Goal: Transaction & Acquisition: Download file/media

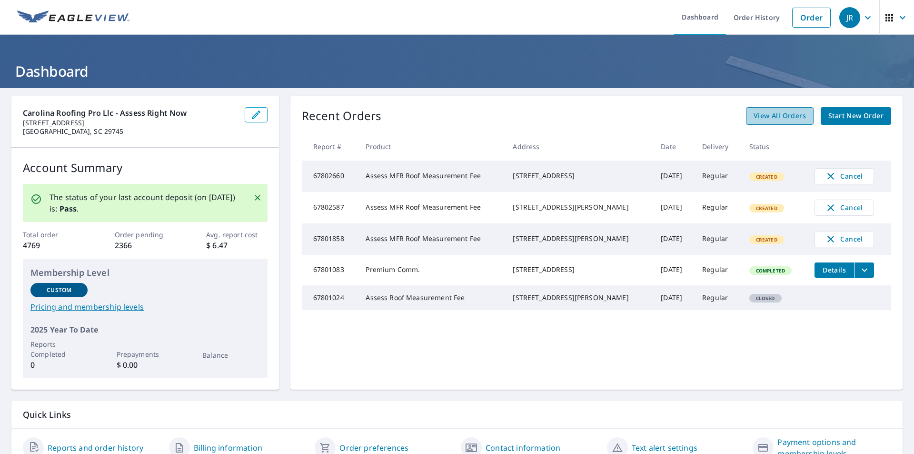
click at [776, 115] on span "View All Orders" at bounding box center [780, 116] width 52 height 12
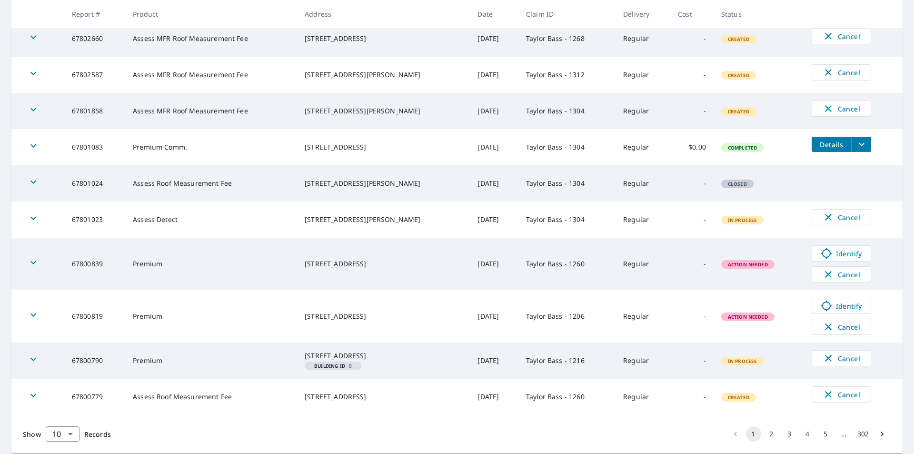
scroll to position [229, 0]
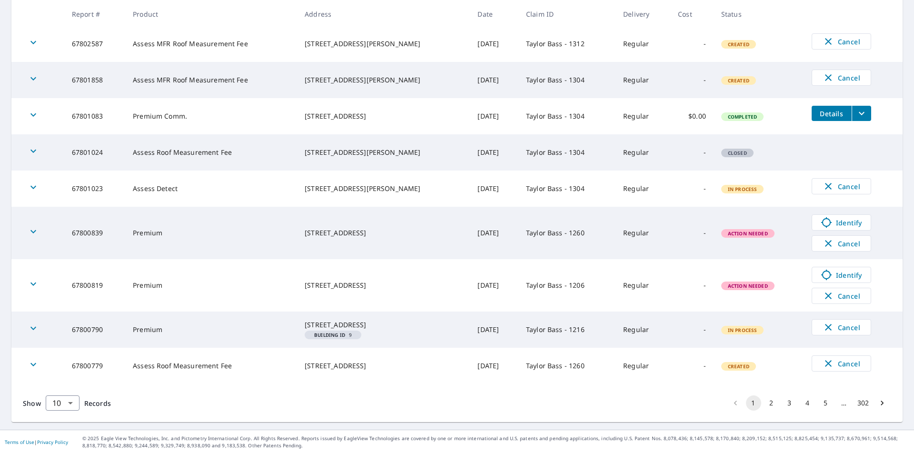
click at [772, 399] on li "2" at bounding box center [772, 402] width 18 height 15
click at [766, 401] on button "2" at bounding box center [771, 402] width 15 height 15
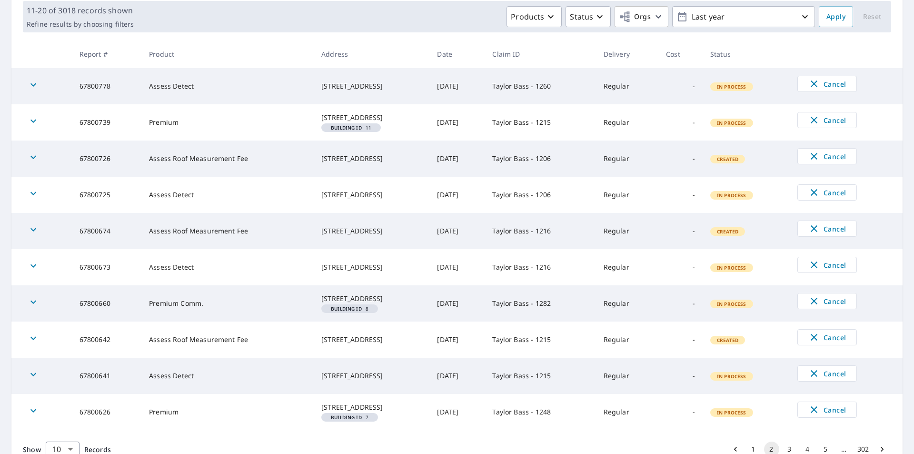
scroll to position [212, 0]
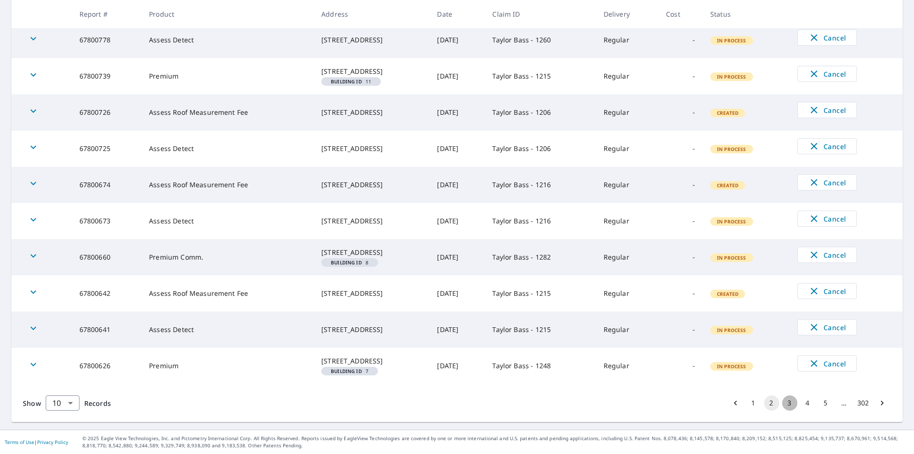
click at [785, 398] on button "3" at bounding box center [789, 402] width 15 height 15
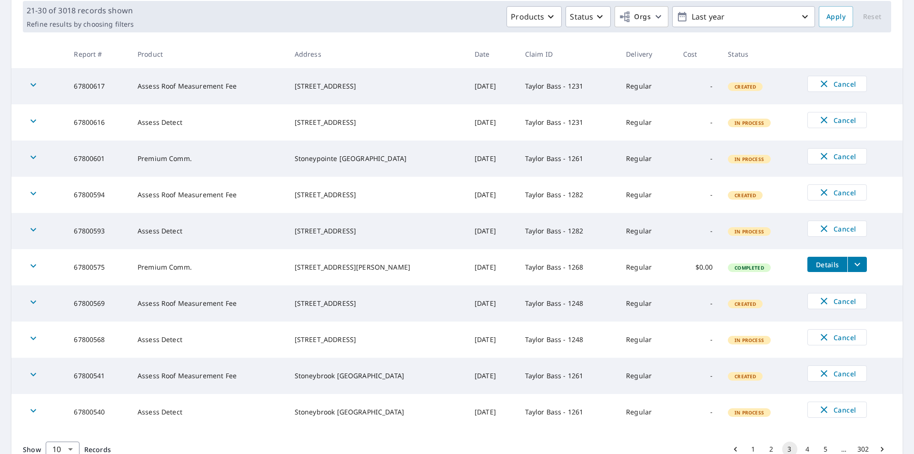
scroll to position [189, 0]
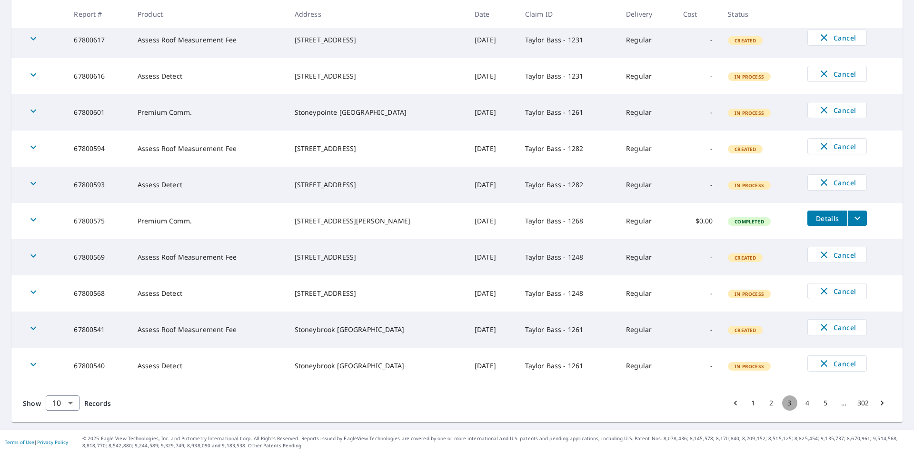
click at [785, 398] on button "3" at bounding box center [789, 402] width 15 height 15
click at [800, 403] on button "4" at bounding box center [807, 402] width 15 height 15
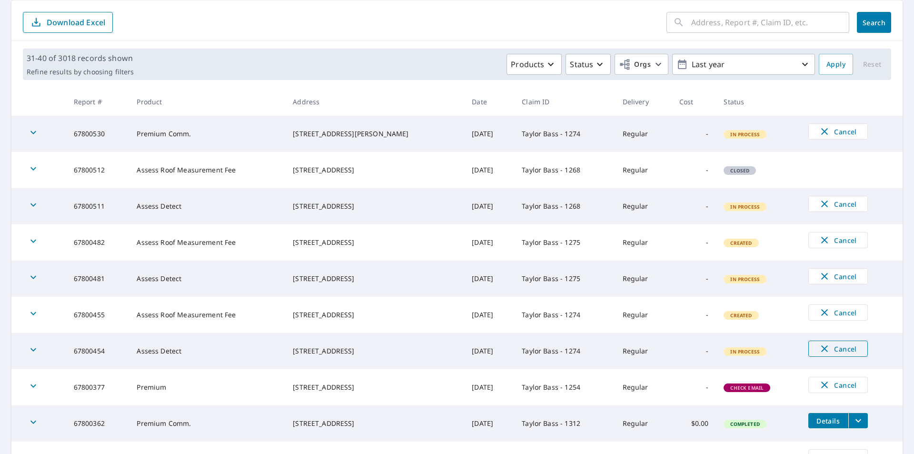
scroll to position [189, 0]
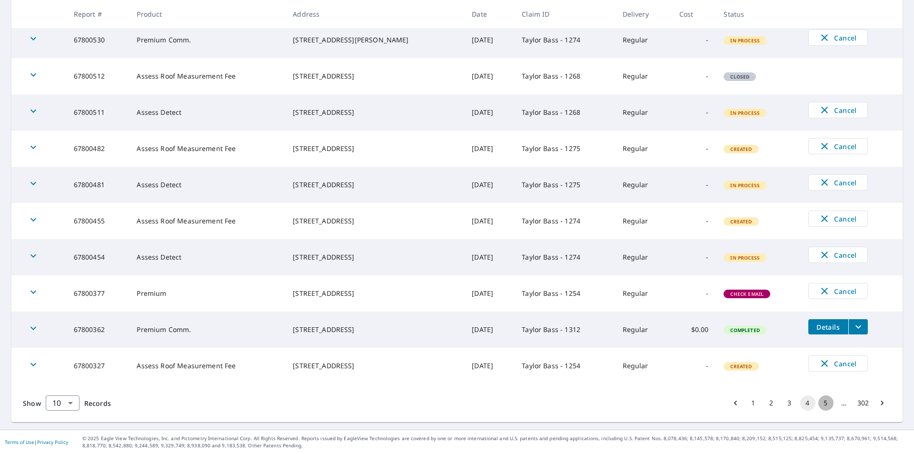
click at [819, 400] on button "5" at bounding box center [826, 402] width 15 height 15
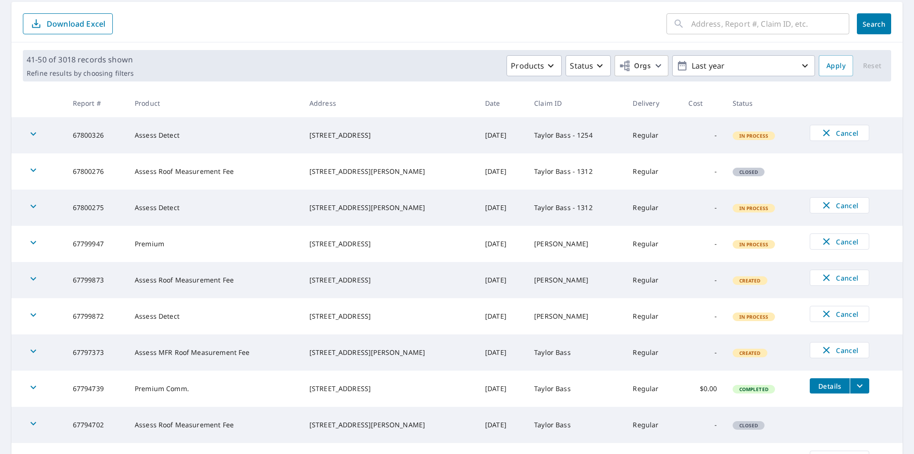
scroll to position [189, 0]
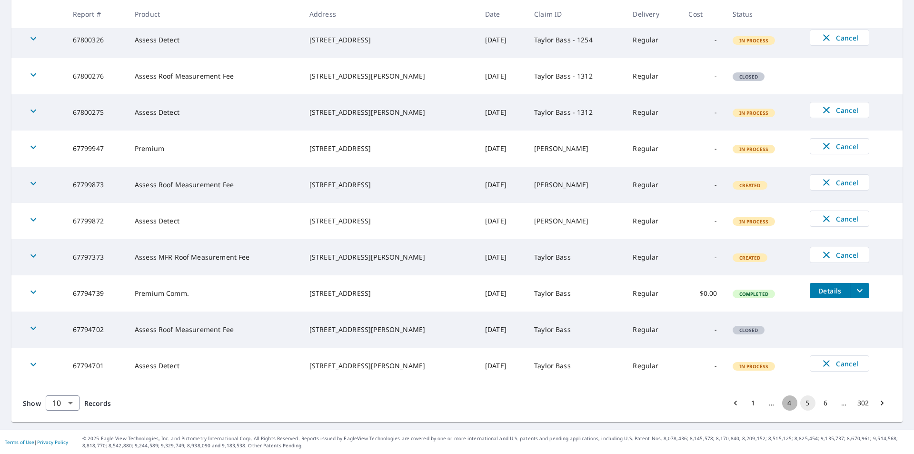
click at [783, 403] on button "4" at bounding box center [789, 402] width 15 height 15
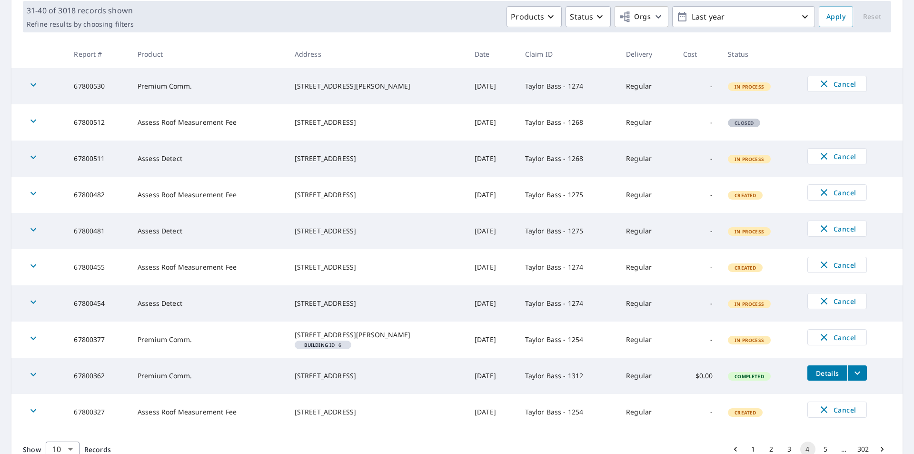
scroll to position [197, 0]
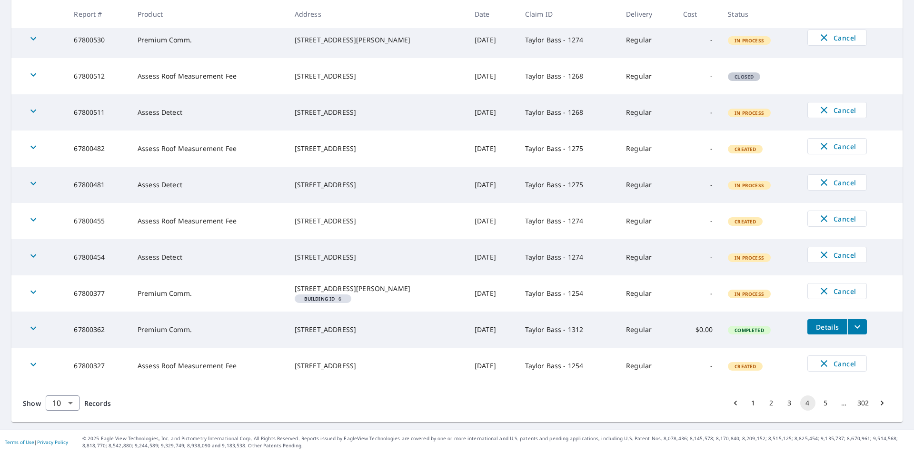
click at [813, 323] on span "Details" at bounding box center [827, 326] width 29 height 9
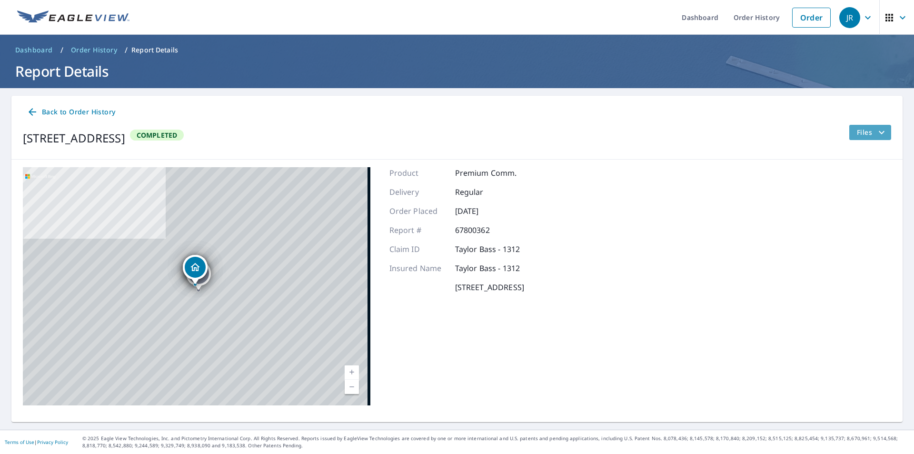
click at [857, 135] on span "Files" at bounding box center [872, 132] width 30 height 11
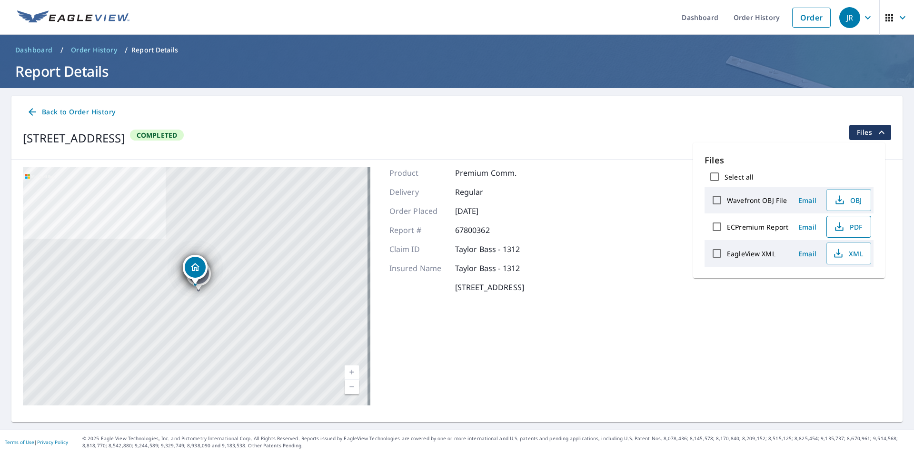
click at [839, 224] on icon "button" at bounding box center [839, 225] width 4 height 6
click at [839, 255] on icon "button" at bounding box center [838, 253] width 11 height 11
click at [78, 108] on span "Back to Order History" at bounding box center [71, 112] width 89 height 12
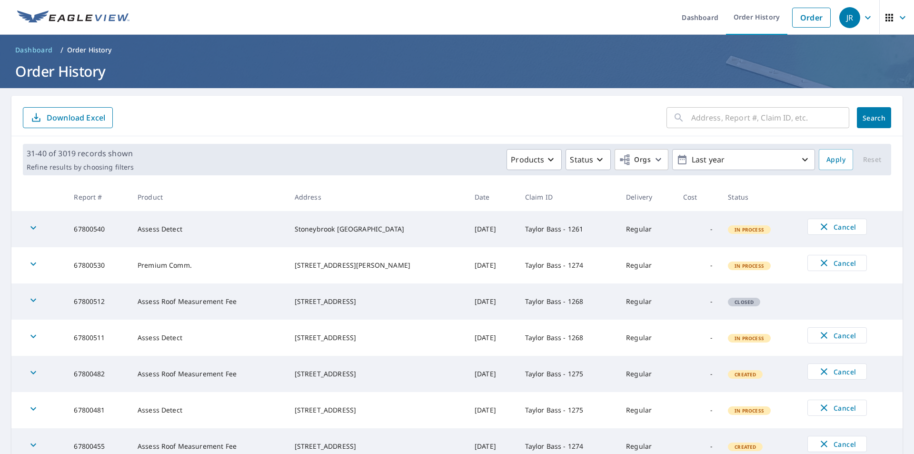
scroll to position [197, 0]
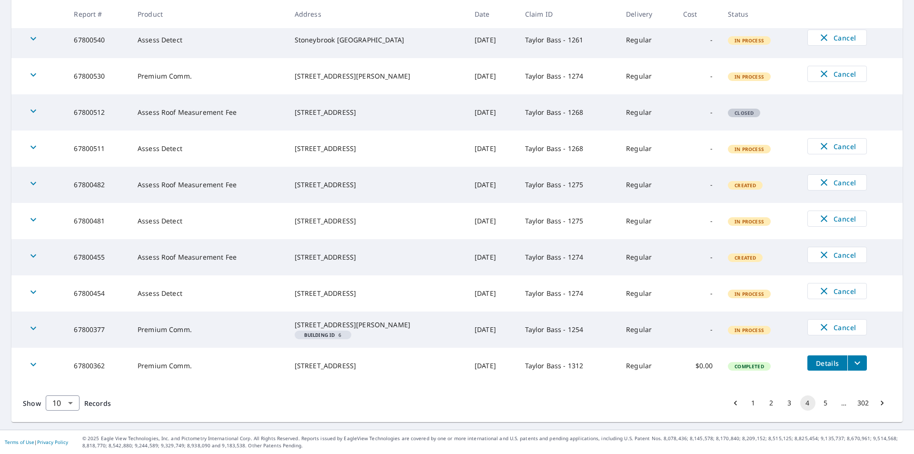
click at [785, 403] on button "3" at bounding box center [789, 402] width 15 height 15
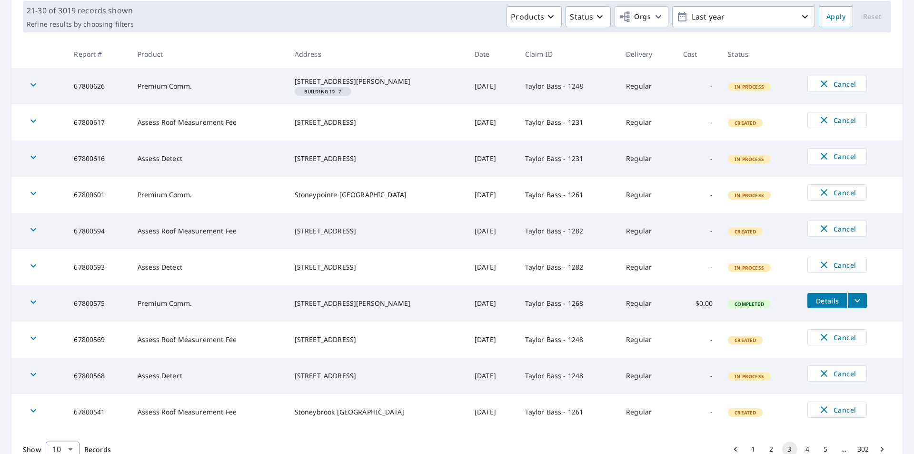
scroll to position [190, 0]
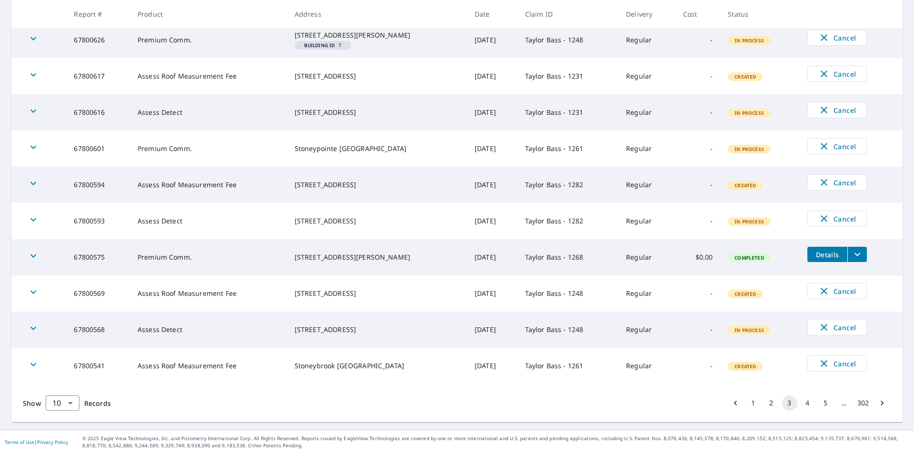
click at [818, 259] on span "Details" at bounding box center [827, 254] width 29 height 9
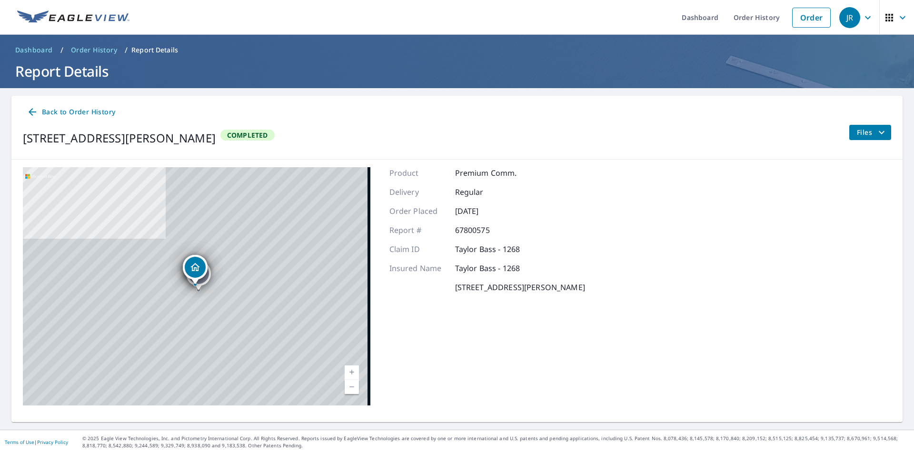
click at [857, 128] on span "Files" at bounding box center [872, 132] width 30 height 11
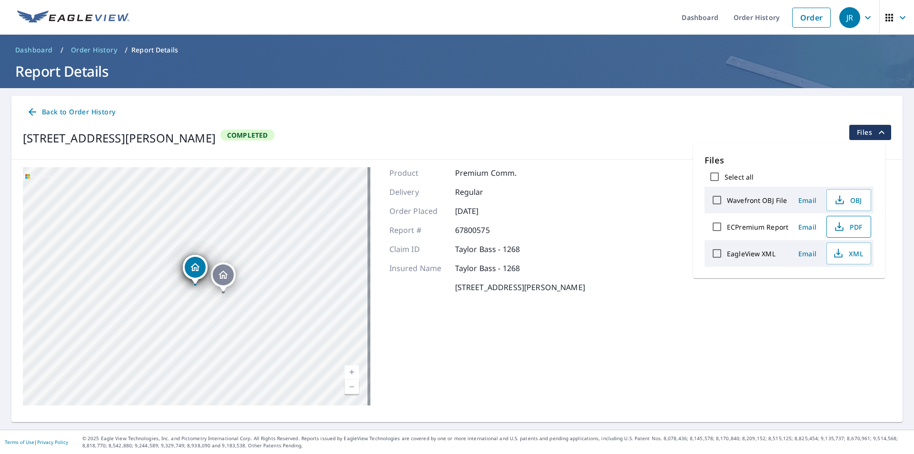
click at [835, 226] on icon "button" at bounding box center [839, 226] width 11 height 11
click at [835, 250] on icon "button" at bounding box center [838, 253] width 11 height 11
click at [100, 111] on span "Back to Order History" at bounding box center [71, 112] width 89 height 12
